Goal: Information Seeking & Learning: Check status

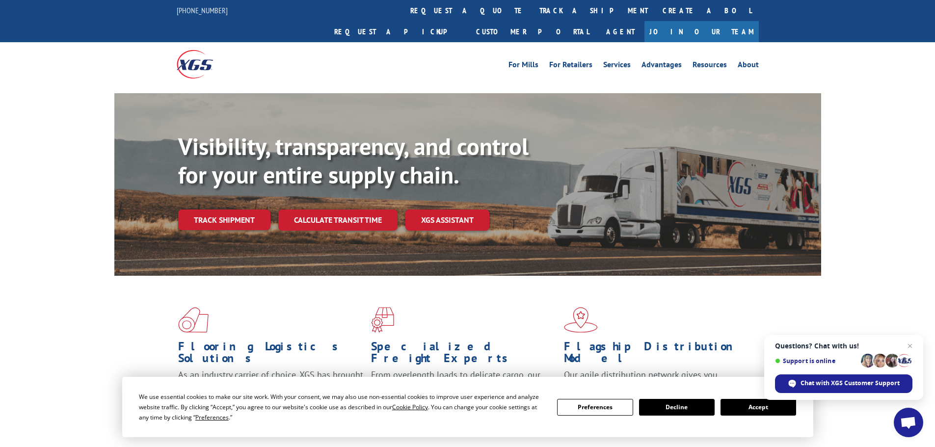
click at [229, 210] on link "Track shipment" at bounding box center [224, 220] width 92 height 21
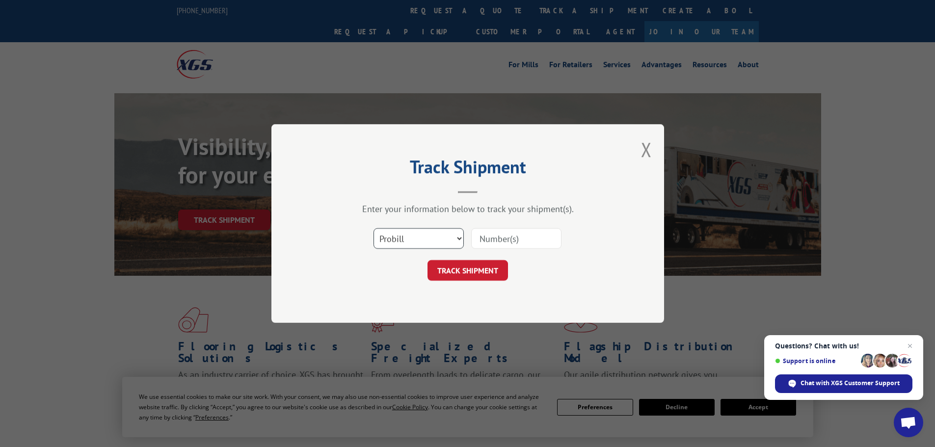
click at [402, 239] on select "Select category... Probill BOL PO" at bounding box center [419, 238] width 90 height 21
select select "po"
click at [374, 228] on select "Select category... Probill BOL PO" at bounding box center [419, 238] width 90 height 21
click at [509, 240] on input at bounding box center [516, 238] width 90 height 21
paste input "32549878"
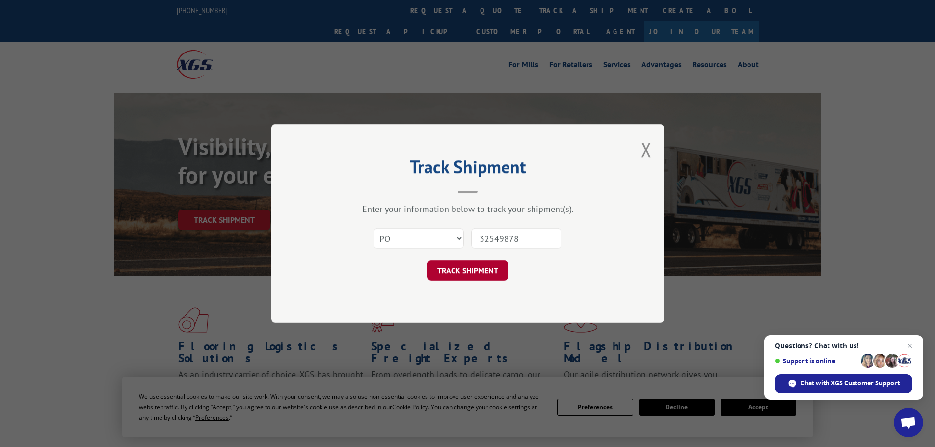
type input "32549878"
click at [487, 276] on button "TRACK SHIPMENT" at bounding box center [468, 270] width 80 height 21
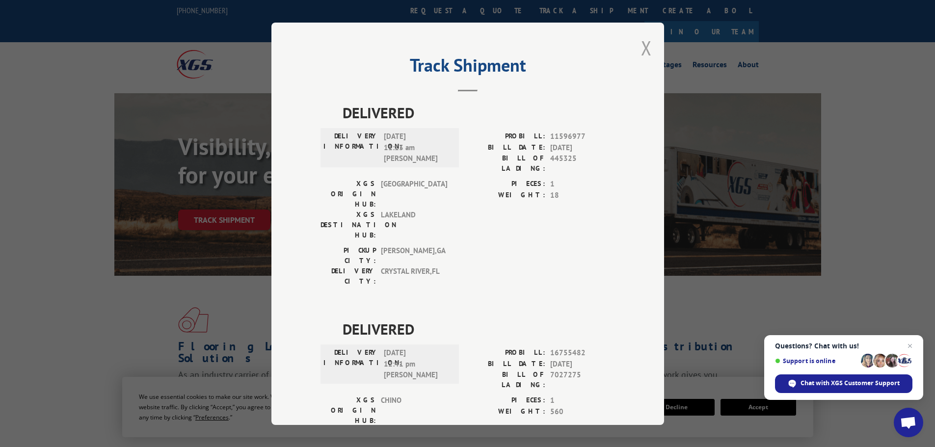
click at [643, 46] on button "Close modal" at bounding box center [646, 48] width 11 height 26
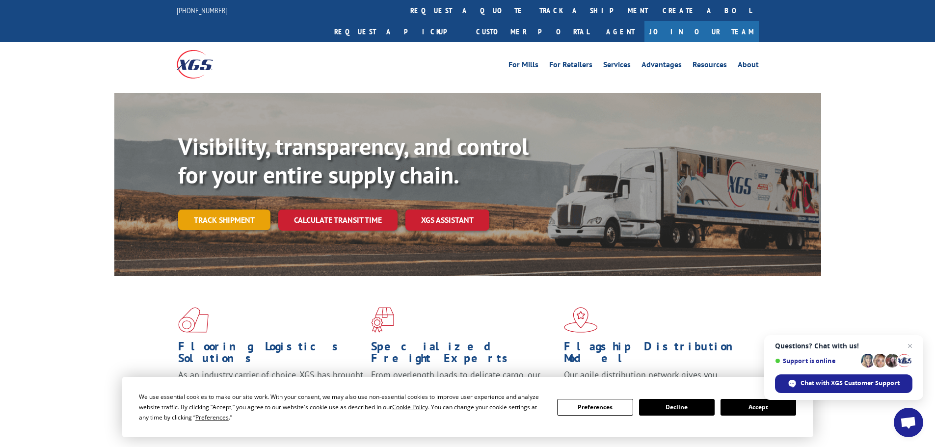
click at [209, 210] on link "Track shipment" at bounding box center [224, 220] width 92 height 21
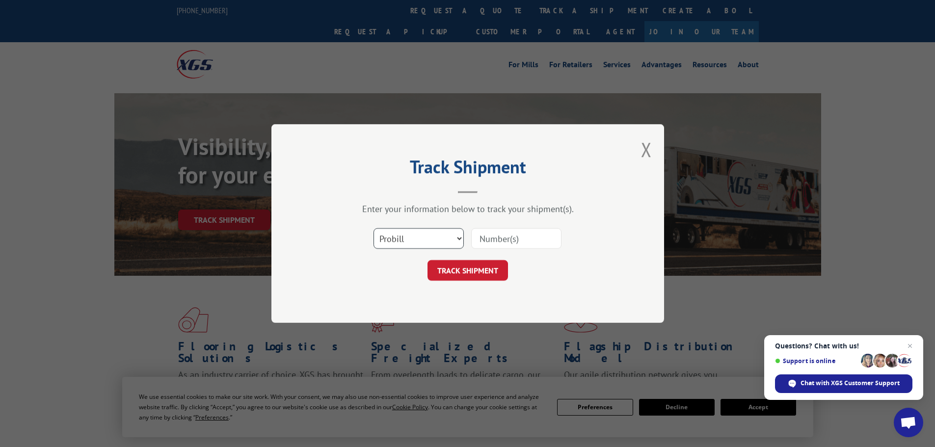
click at [415, 242] on select "Select category... Probill BOL PO" at bounding box center [419, 238] width 90 height 21
select select "po"
click at [374, 228] on select "Select category... Probill BOL PO" at bounding box center [419, 238] width 90 height 21
click at [486, 239] on input at bounding box center [516, 238] width 90 height 21
paste input "32429650"
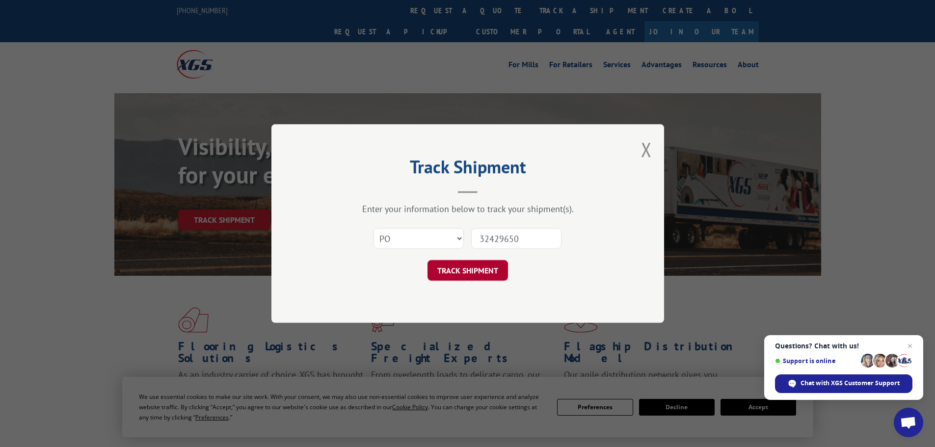
type input "32429650"
click at [465, 271] on button "TRACK SHIPMENT" at bounding box center [468, 270] width 80 height 21
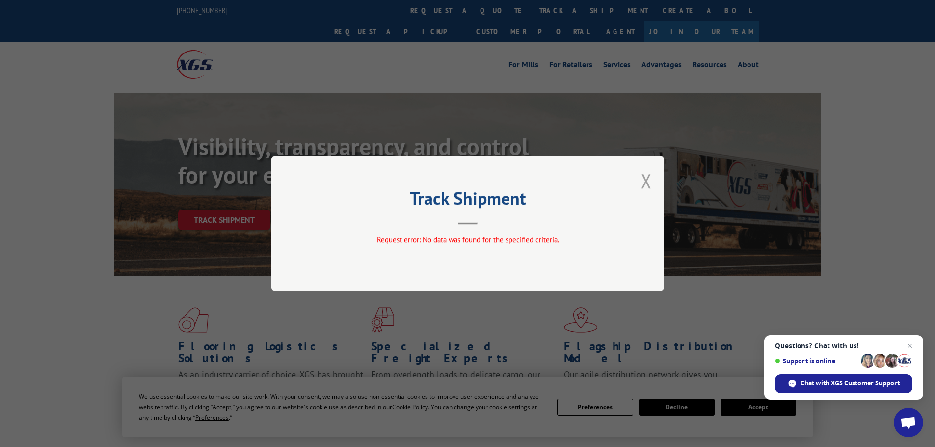
click at [646, 183] on button "Close modal" at bounding box center [646, 181] width 11 height 26
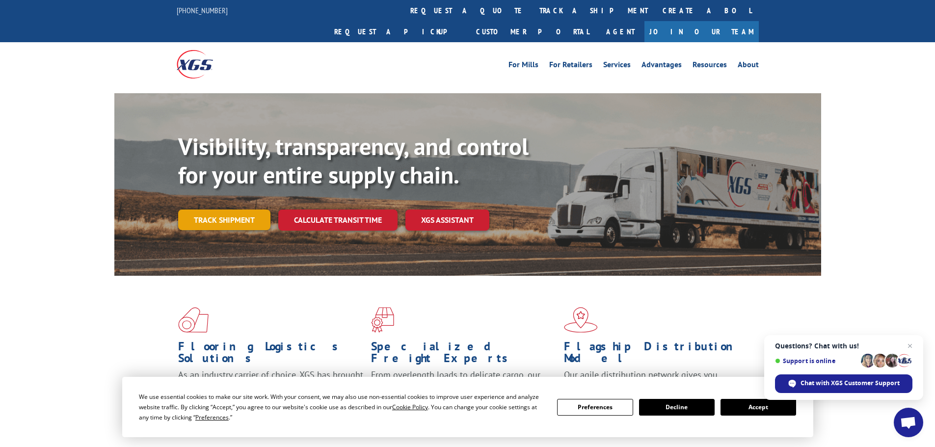
click at [223, 210] on link "Track shipment" at bounding box center [224, 220] width 92 height 21
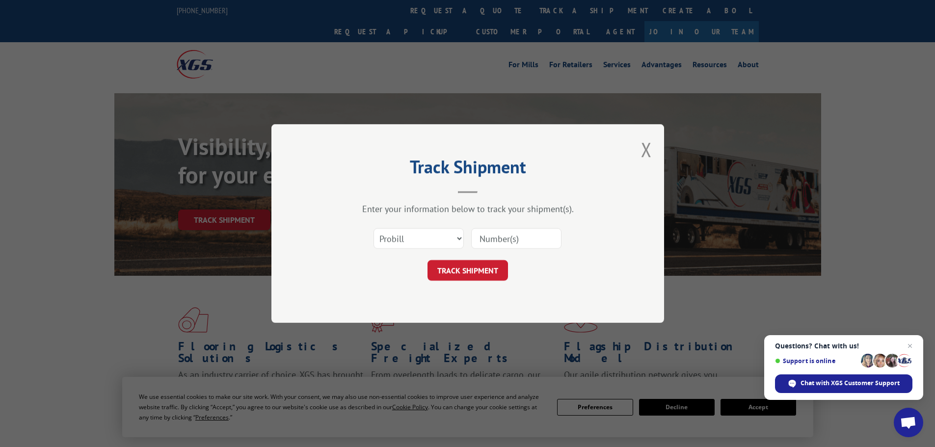
paste input "17477413"
type input "17477413"
click at [470, 268] on button "TRACK SHIPMENT" at bounding box center [468, 270] width 80 height 21
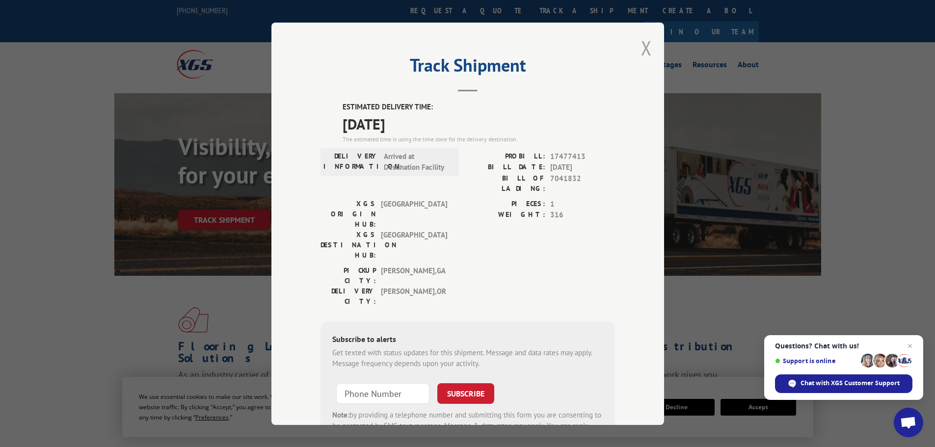
click at [641, 51] on button "Close modal" at bounding box center [646, 48] width 11 height 26
